Goal: Information Seeking & Learning: Learn about a topic

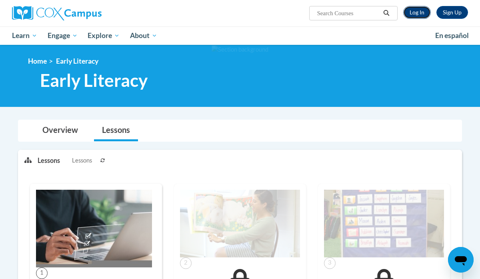
click at [417, 16] on link "Log In" at bounding box center [417, 12] width 28 height 13
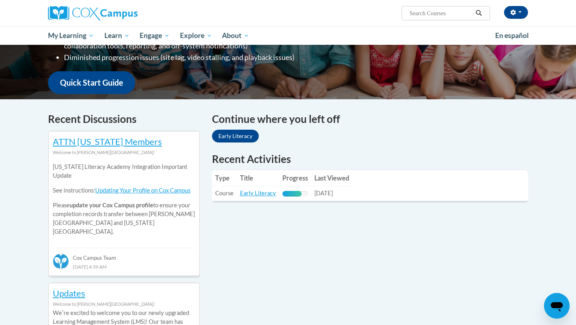
scroll to position [211, 0]
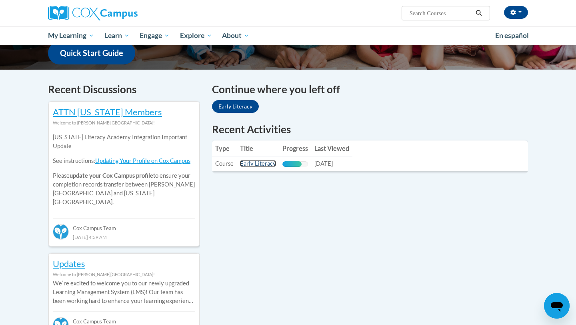
click at [263, 164] on link "Early Literacy" at bounding box center [258, 163] width 36 height 7
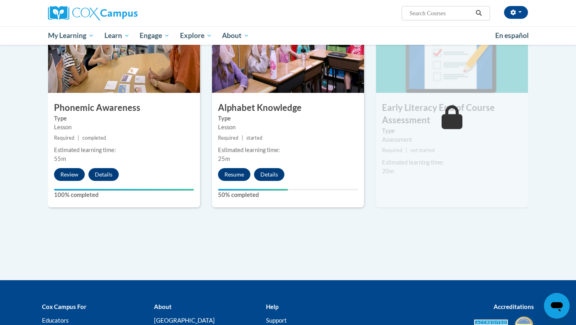
scroll to position [419, 0]
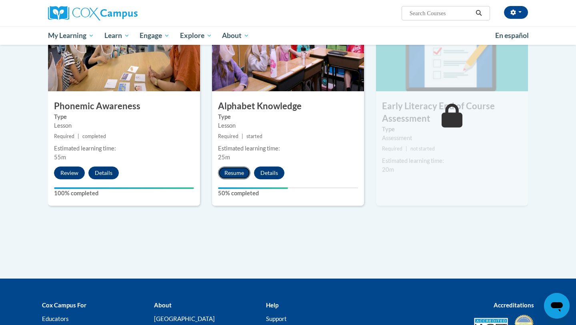
click at [237, 172] on button "Resume" at bounding box center [234, 172] width 32 height 13
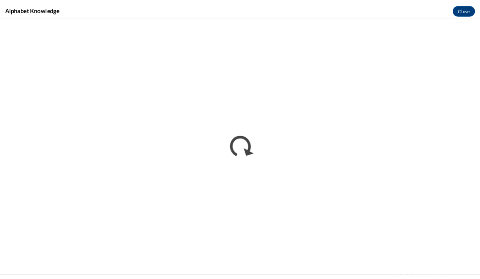
scroll to position [0, 0]
